Goal: Find specific page/section: Locate a particular part of the current website

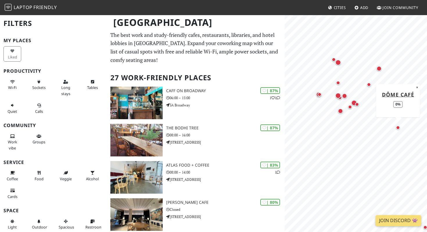
click at [398, 125] on div "Map marker" at bounding box center [398, 127] width 4 height 4
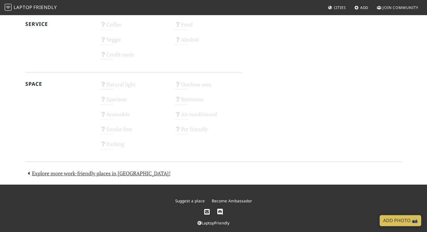
scroll to position [317, 0]
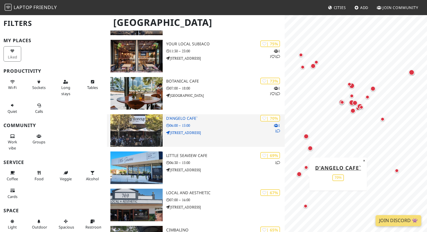
scroll to position [233, 0]
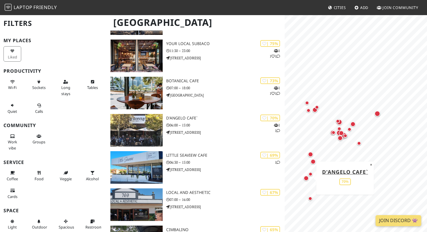
click at [305, 177] on div "Map marker" at bounding box center [305, 177] width 5 height 5
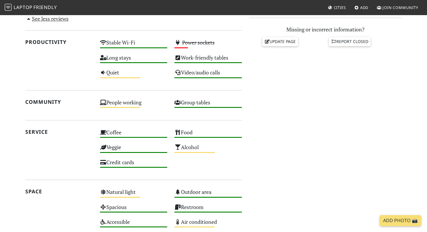
scroll to position [260, 0]
